Goal: Transaction & Acquisition: Purchase product/service

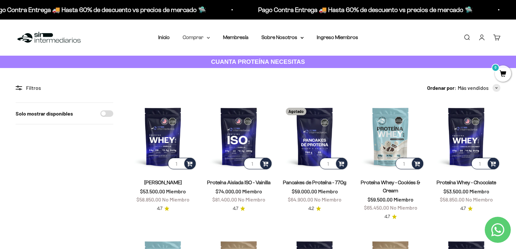
click at [207, 38] on icon at bounding box center [208, 38] width 3 height 2
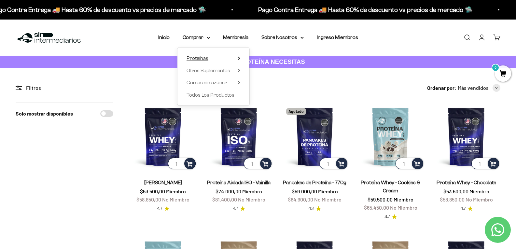
click at [202, 57] on span "Proteínas" at bounding box center [198, 58] width 22 height 6
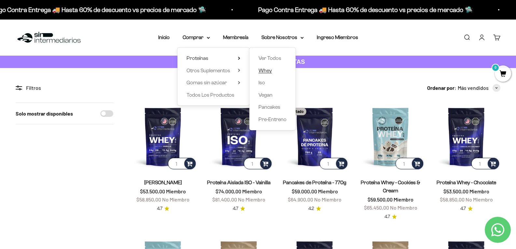
click at [267, 72] on span "Whey" at bounding box center [265, 71] width 13 height 6
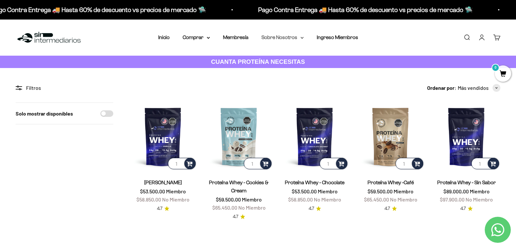
click at [299, 36] on summary "Sobre Nosotros" at bounding box center [282, 37] width 42 height 8
click at [207, 35] on summary "Comprar" at bounding box center [196, 37] width 27 height 8
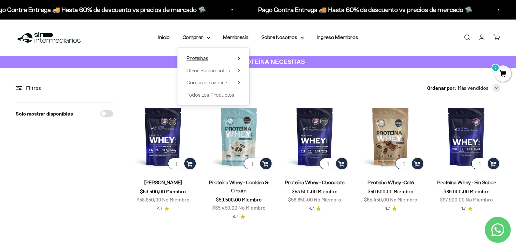
click at [194, 55] on span "Proteínas" at bounding box center [198, 58] width 22 height 6
click at [265, 55] on span "Ver Todos" at bounding box center [270, 58] width 23 height 8
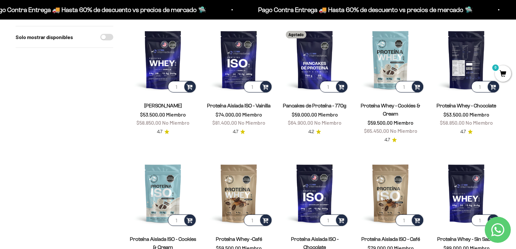
scroll to position [130, 0]
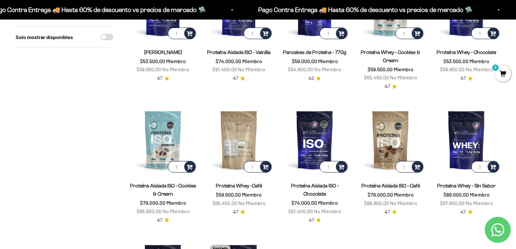
click at [244, 140] on img at bounding box center [239, 140] width 68 height 68
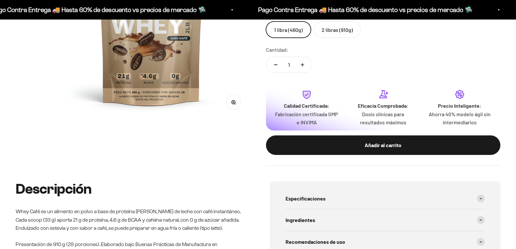
scroll to position [0, 594]
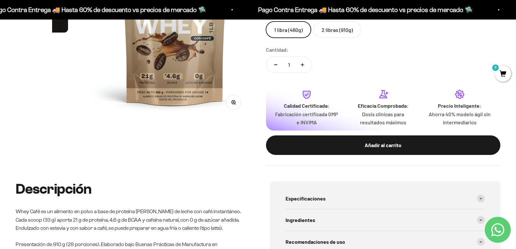
click at [344, 38] on label "2 libras (910g)" at bounding box center [338, 29] width 48 height 16
click at [266, 21] on input "2 libras (910g)" at bounding box center [266, 21] width 0 height 0
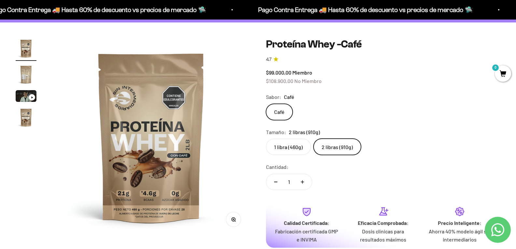
click at [340, 154] on label "2 libras (910g)" at bounding box center [338, 147] width 48 height 16
click at [266, 139] on input "2 libras (910g)" at bounding box center [266, 138] width 0 height 0
click at [24, 122] on img "Ir al artículo 4" at bounding box center [26, 117] width 21 height 21
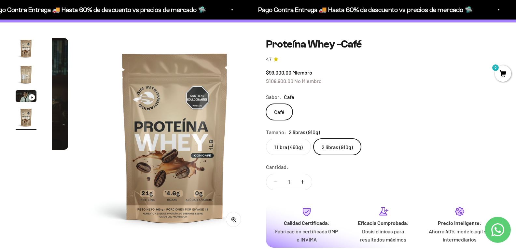
click at [28, 85] on img "Ir al artículo 2" at bounding box center [26, 74] width 21 height 21
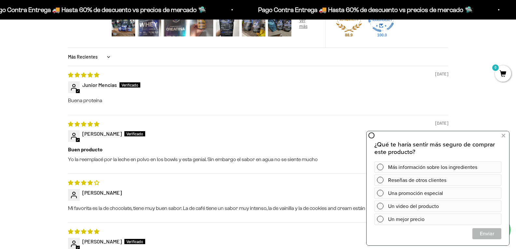
scroll to position [632, 0]
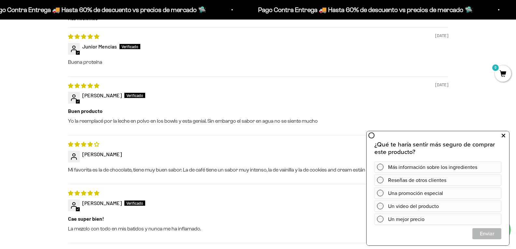
click at [504, 136] on icon at bounding box center [504, 136] width 4 height 8
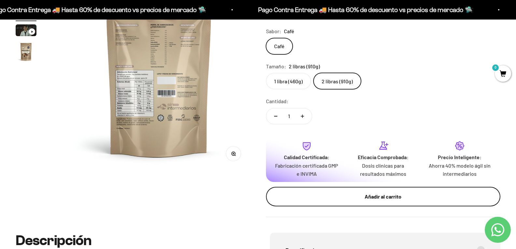
scroll to position [111, 0]
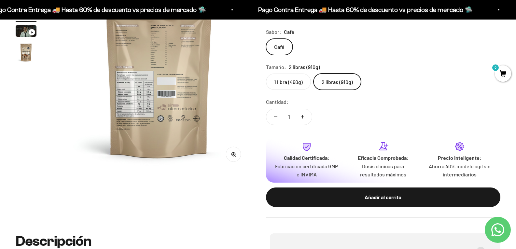
click at [347, 89] on label "2 libras (910g)" at bounding box center [338, 82] width 48 height 16
click at [266, 74] on input "2 libras (910g)" at bounding box center [266, 73] width 0 height 0
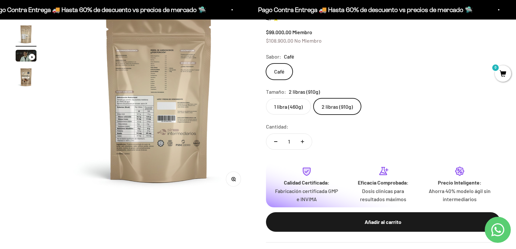
scroll to position [46, 0]
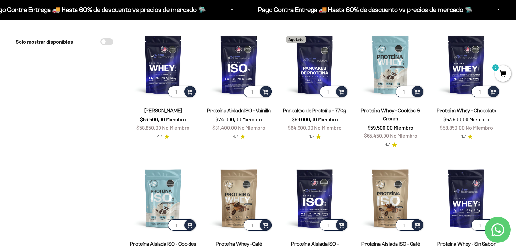
scroll to position [33, 0]
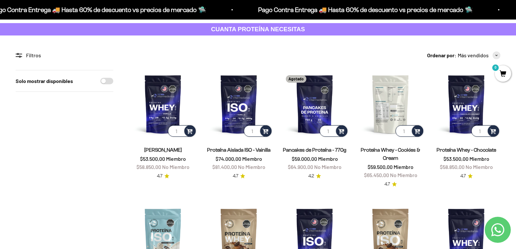
click at [385, 103] on img at bounding box center [391, 104] width 68 height 68
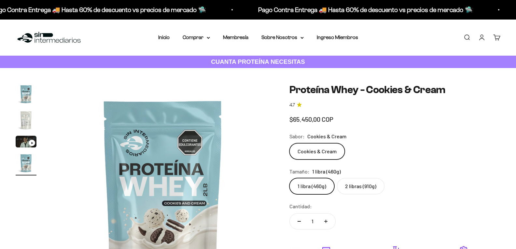
scroll to position [0, 662]
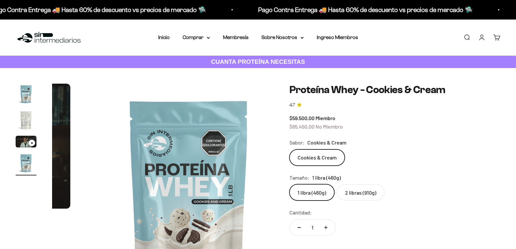
click at [376, 199] on label "2 libras (910g)" at bounding box center [361, 192] width 48 height 16
click at [289, 184] on input "2 libras (910g)" at bounding box center [289, 184] width 0 height 0
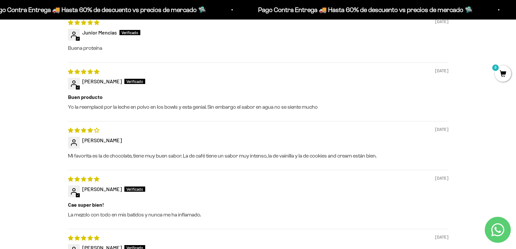
scroll to position [651, 0]
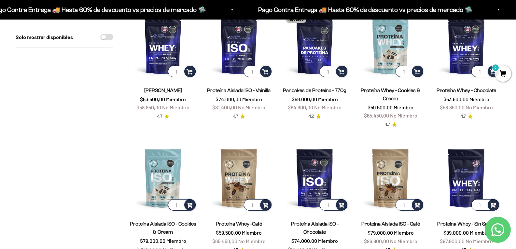
scroll to position [98, 0]
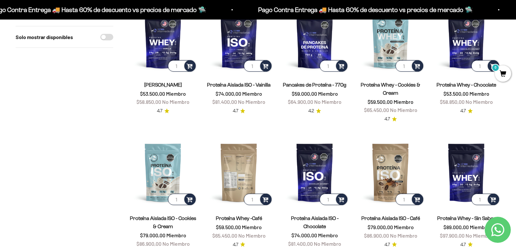
click at [241, 171] on img at bounding box center [239, 172] width 68 height 68
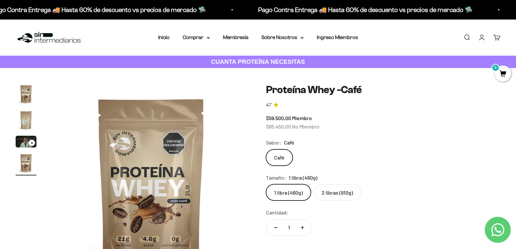
scroll to position [0, 594]
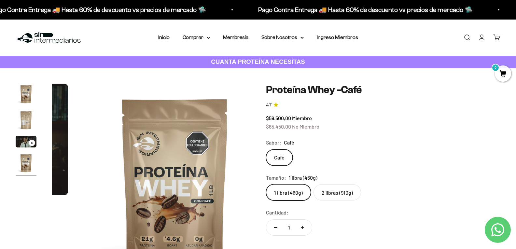
click at [356, 198] on label "2 libras (910g)" at bounding box center [338, 192] width 48 height 16
click at [266, 184] on input "2 libras (910g)" at bounding box center [266, 184] width 0 height 0
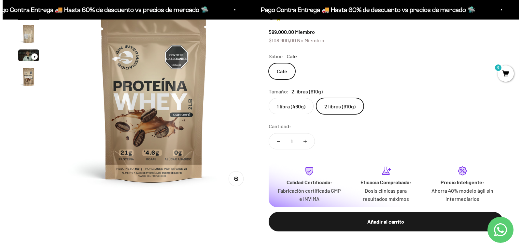
scroll to position [98, 0]
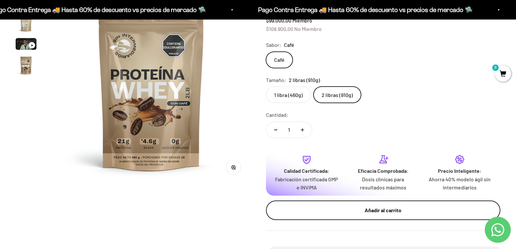
click at [390, 212] on div "Añadir al carrito" at bounding box center [383, 210] width 209 height 8
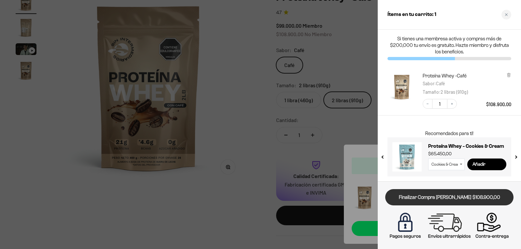
click at [432, 201] on link "Finalizar Compra [PERSON_NAME] $108.900,00" at bounding box center [449, 197] width 128 height 17
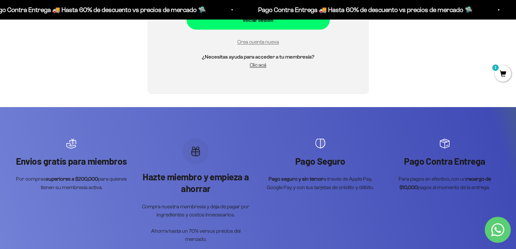
scroll to position [260, 0]
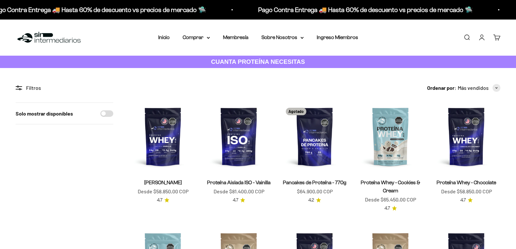
scroll to position [98, 0]
